Goal: Task Accomplishment & Management: Manage account settings

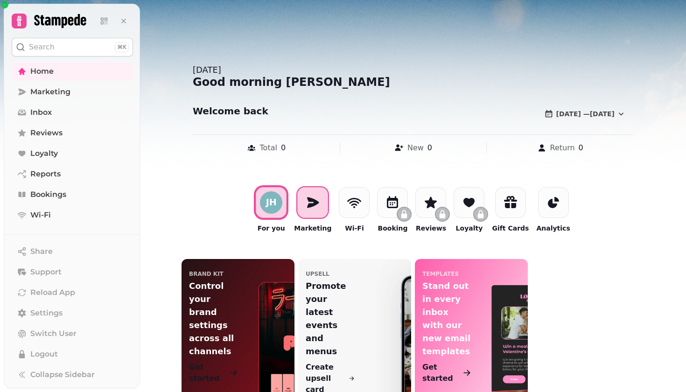
click at [319, 191] on div at bounding box center [312, 202] width 31 height 31
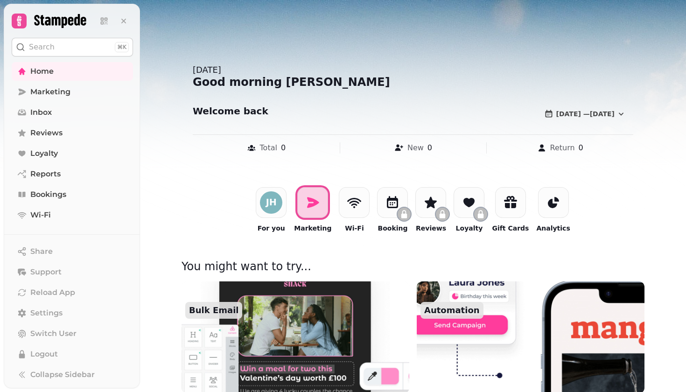
drag, startPoint x: 686, startPoint y: 114, endPoint x: 686, endPoint y: 230, distance: 116.2
click at [686, 231] on div at bounding box center [343, 196] width 686 height 392
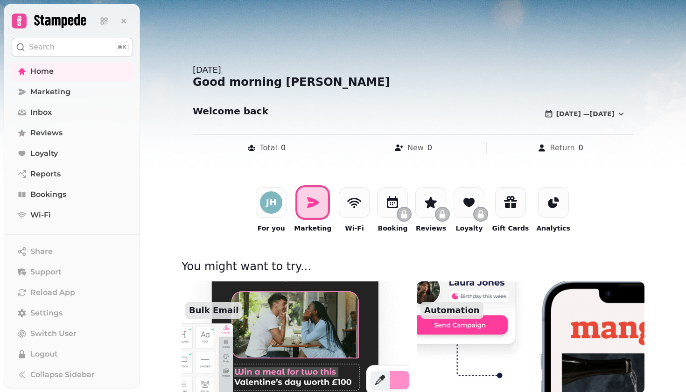
click at [294, 309] on img at bounding box center [295, 337] width 251 height 123
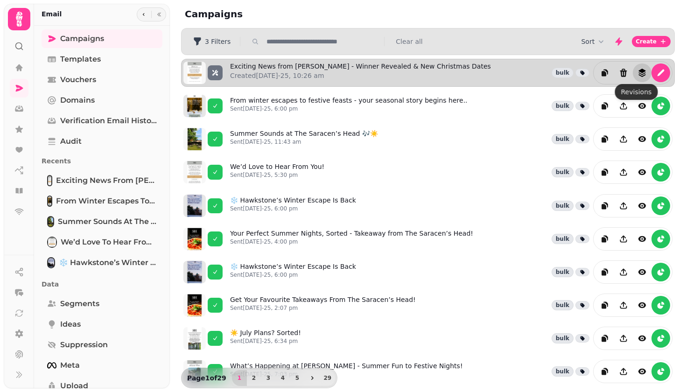
click at [644, 76] on button "revisions" at bounding box center [642, 72] width 19 height 19
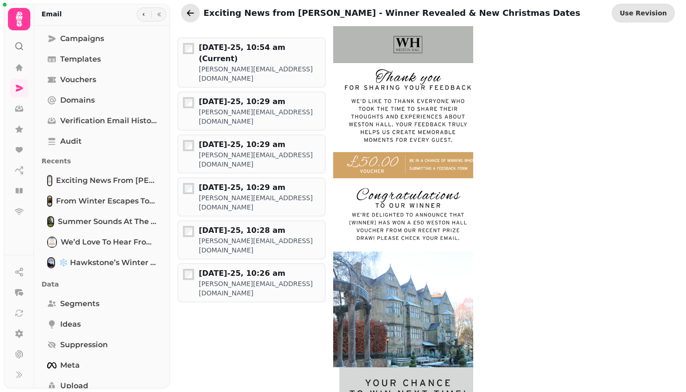
click at [183, 14] on button "go back" at bounding box center [190, 13] width 19 height 19
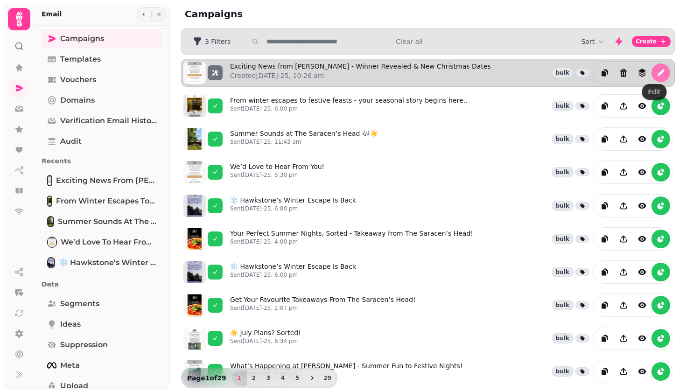
click at [658, 72] on icon "edit" at bounding box center [661, 73] width 7 height 7
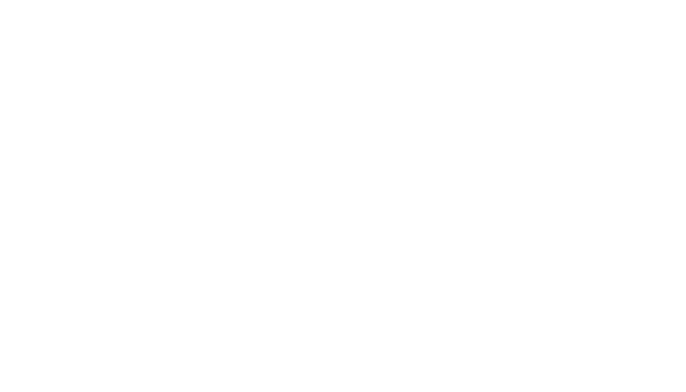
select select "**********"
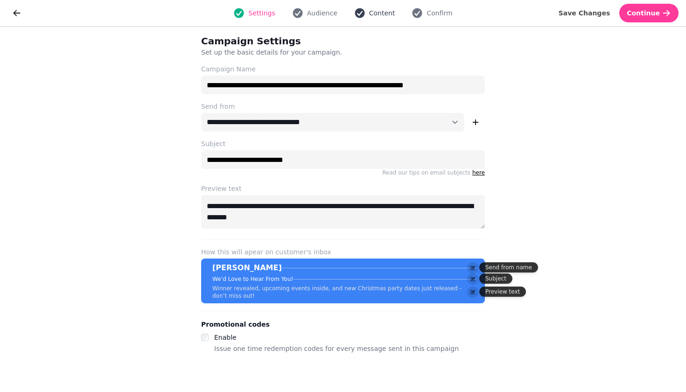
click at [380, 15] on span "Content" at bounding box center [382, 12] width 26 height 9
